Goal: Task Accomplishment & Management: Manage account settings

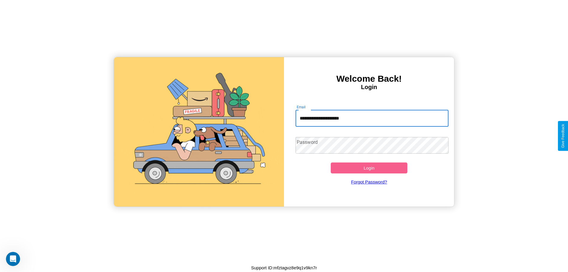
type input "**********"
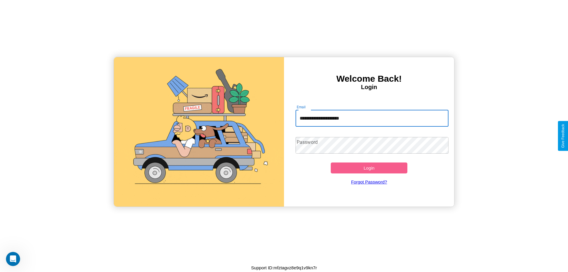
click at [369, 168] on button "Login" at bounding box center [369, 167] width 77 height 11
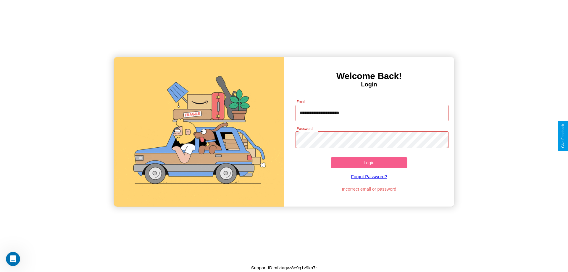
click at [369, 162] on button "Login" at bounding box center [369, 162] width 77 height 11
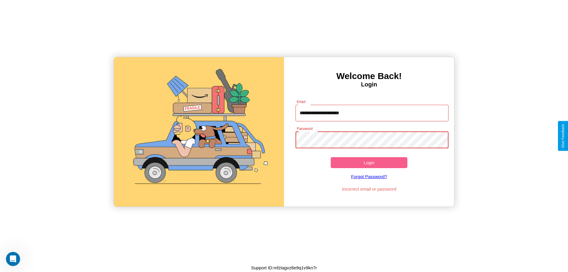
click at [369, 162] on button "Login" at bounding box center [369, 162] width 77 height 11
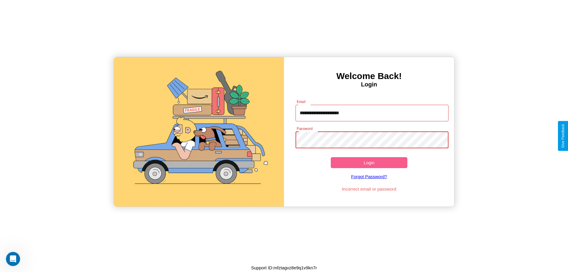
click at [369, 162] on button "Login" at bounding box center [369, 162] width 77 height 11
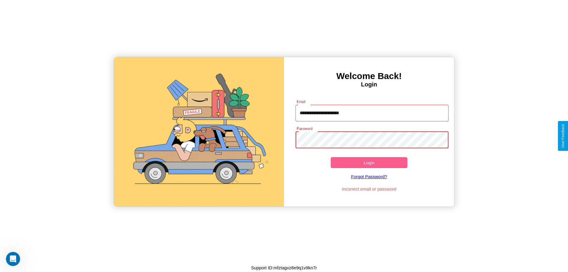
click at [369, 162] on button "Login" at bounding box center [369, 162] width 77 height 11
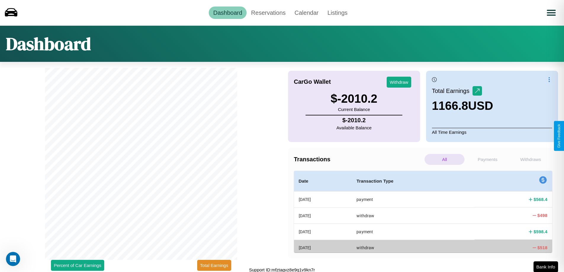
scroll to position [2, 0]
